Goal: Use online tool/utility: Utilize a website feature to perform a specific function

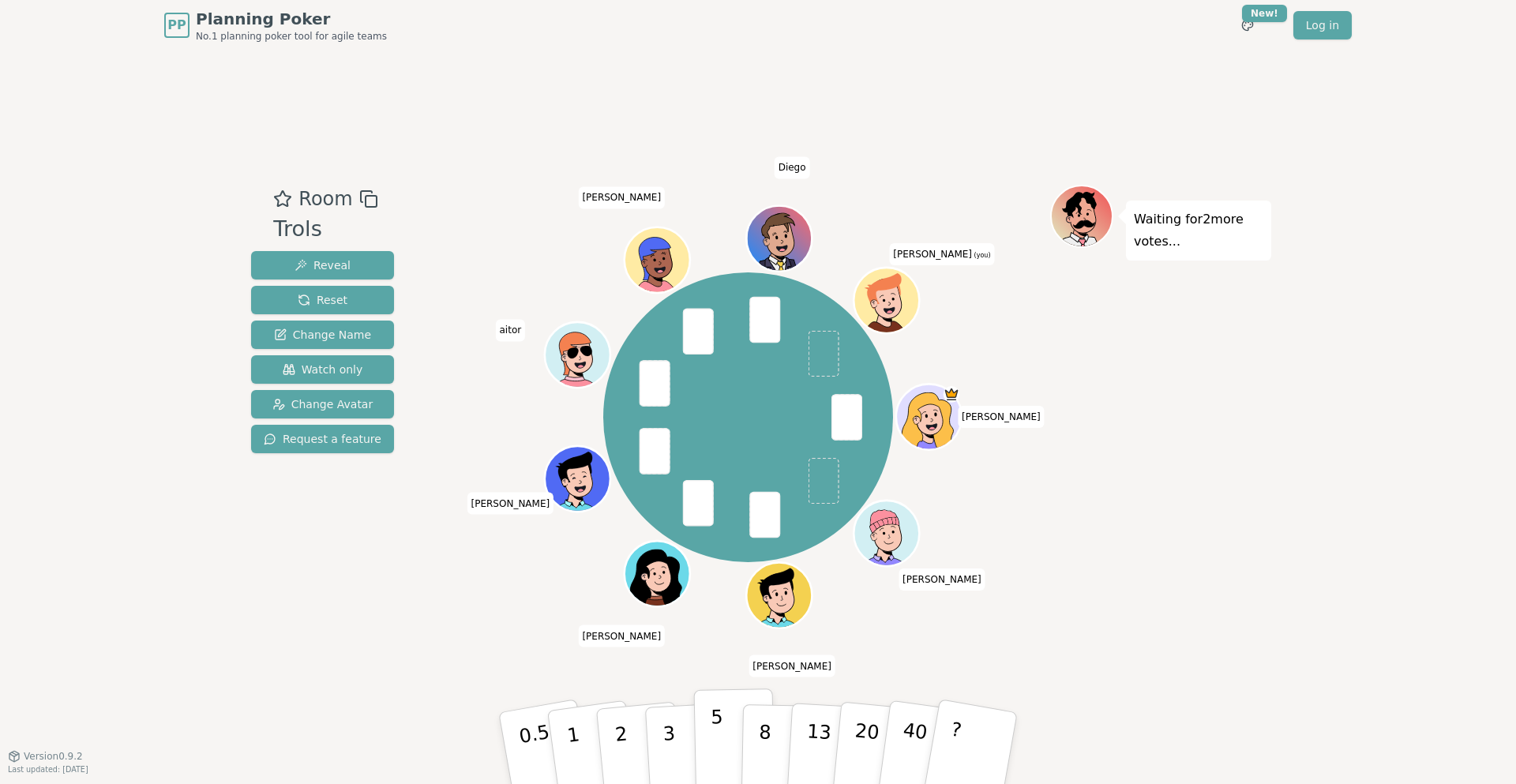
click at [730, 741] on button "5" at bounding box center [735, 748] width 82 height 120
click at [1279, 476] on div "PP Planning Poker No.1 planning poker tool for agile teams Toggle theme New! Lo…" at bounding box center [758, 392] width 1516 height 784
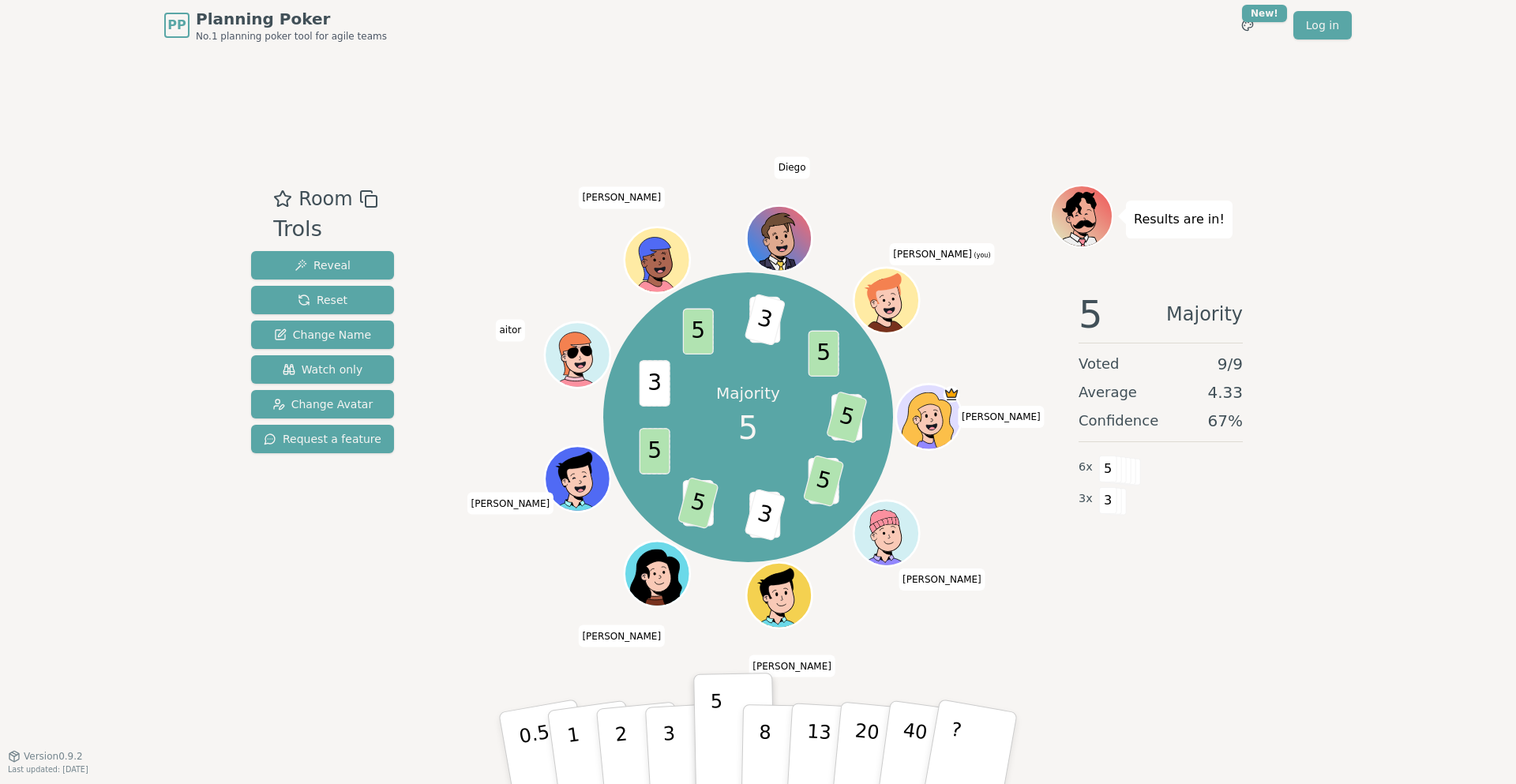
click at [1327, 193] on div "PP Planning Poker No.1 planning poker tool for agile teams Toggle theme New! Lo…" at bounding box center [758, 392] width 1516 height 784
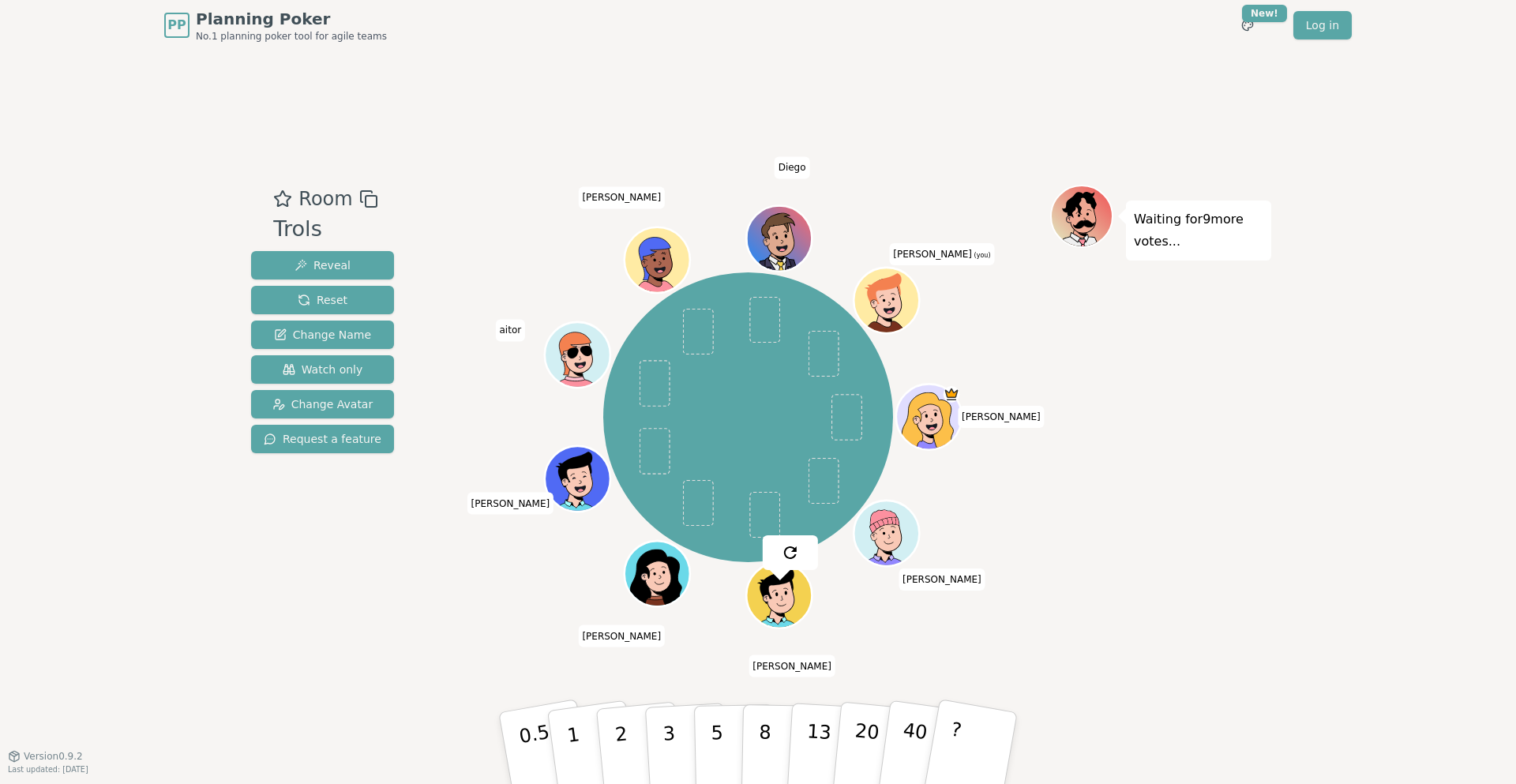
click at [361, 617] on div "Room Trols Reveal Reset Change Name Watch only Change Avatar Request a feature" at bounding box center [323, 404] width 156 height 438
click at [626, 739] on p "2" at bounding box center [623, 750] width 21 height 86
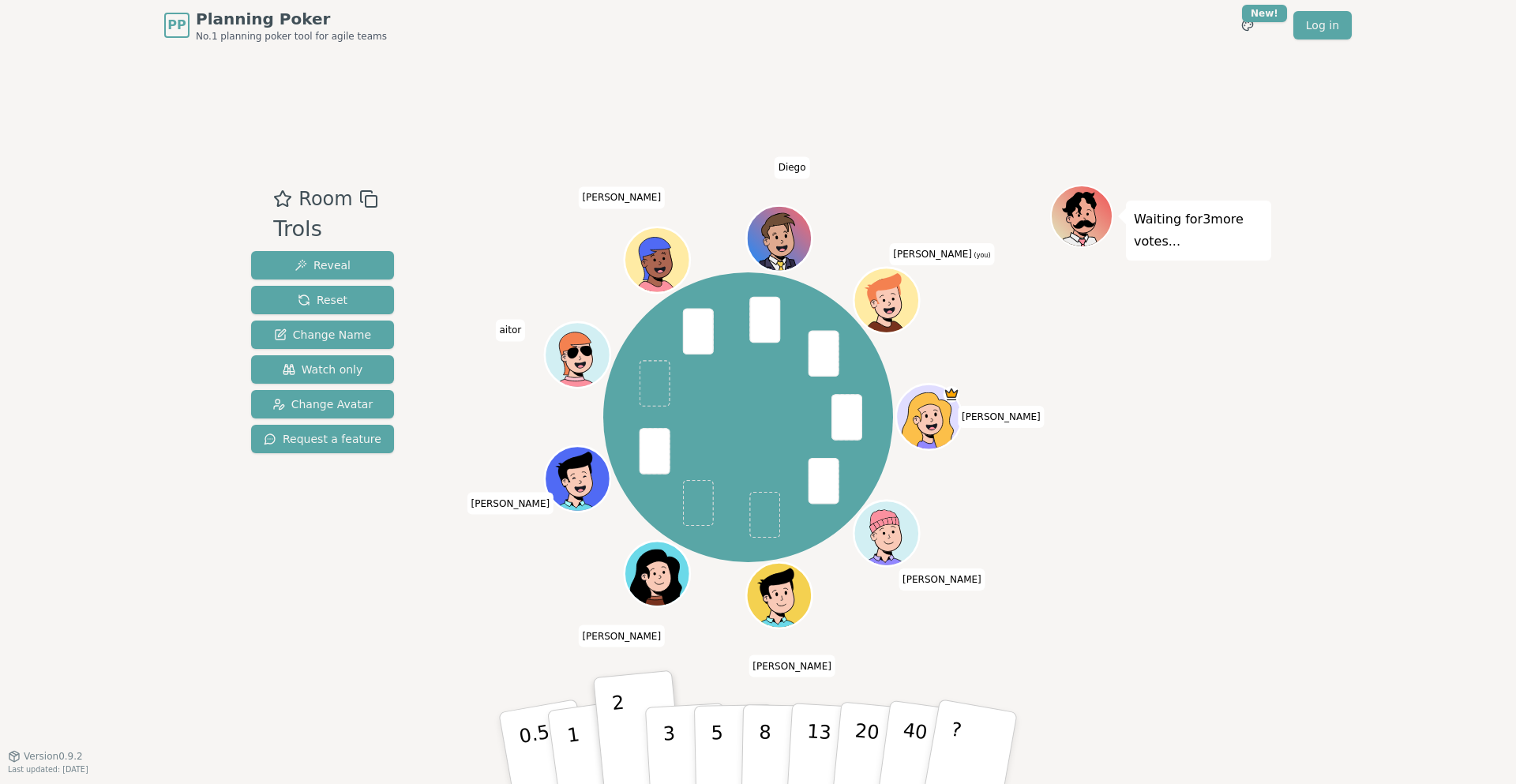
click at [1272, 496] on div "PP Planning Poker No.1 planning poker tool for agile teams Toggle theme New! Lo…" at bounding box center [758, 392] width 1516 height 784
click at [685, 721] on button "3" at bounding box center [688, 747] width 86 height 123
click at [630, 747] on button "2" at bounding box center [640, 749] width 90 height 126
